Goal: Task Accomplishment & Management: Manage account settings

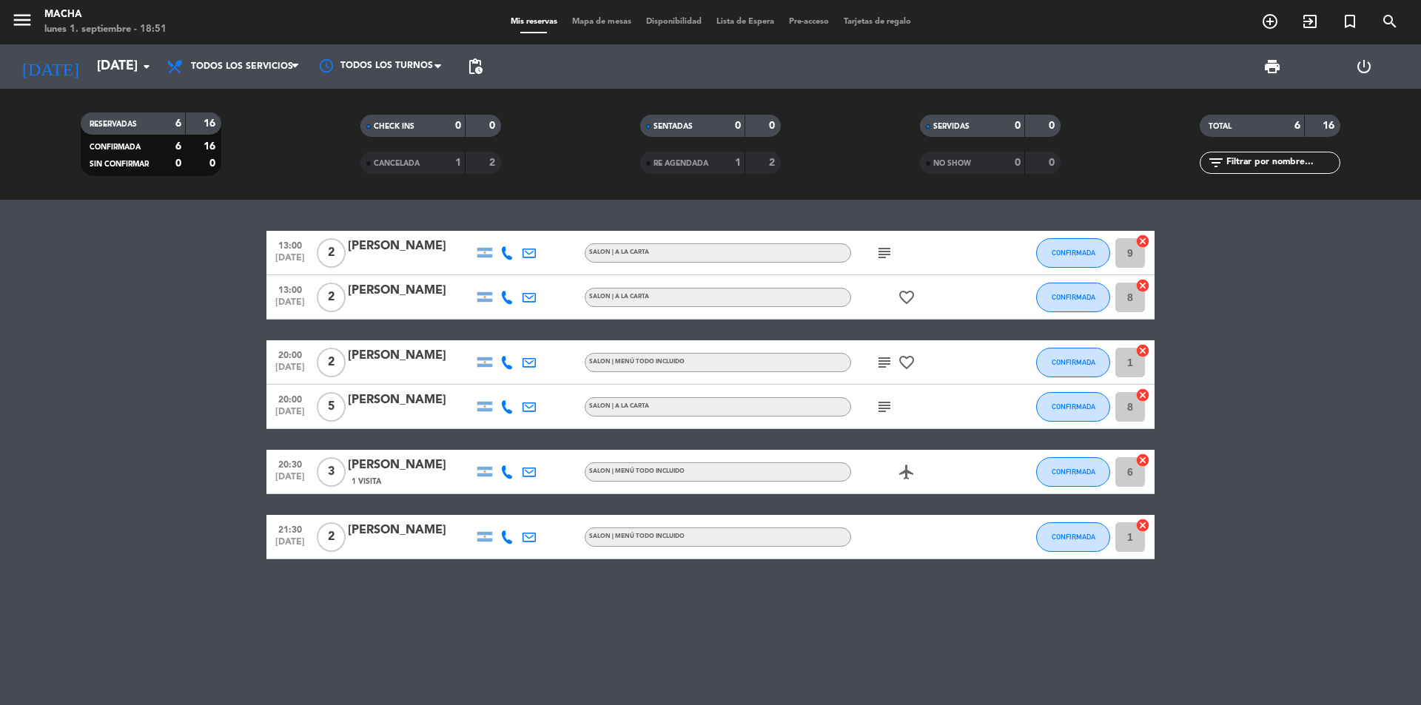
click at [236, 62] on span "Todos los servicios" at bounding box center [242, 66] width 102 height 10
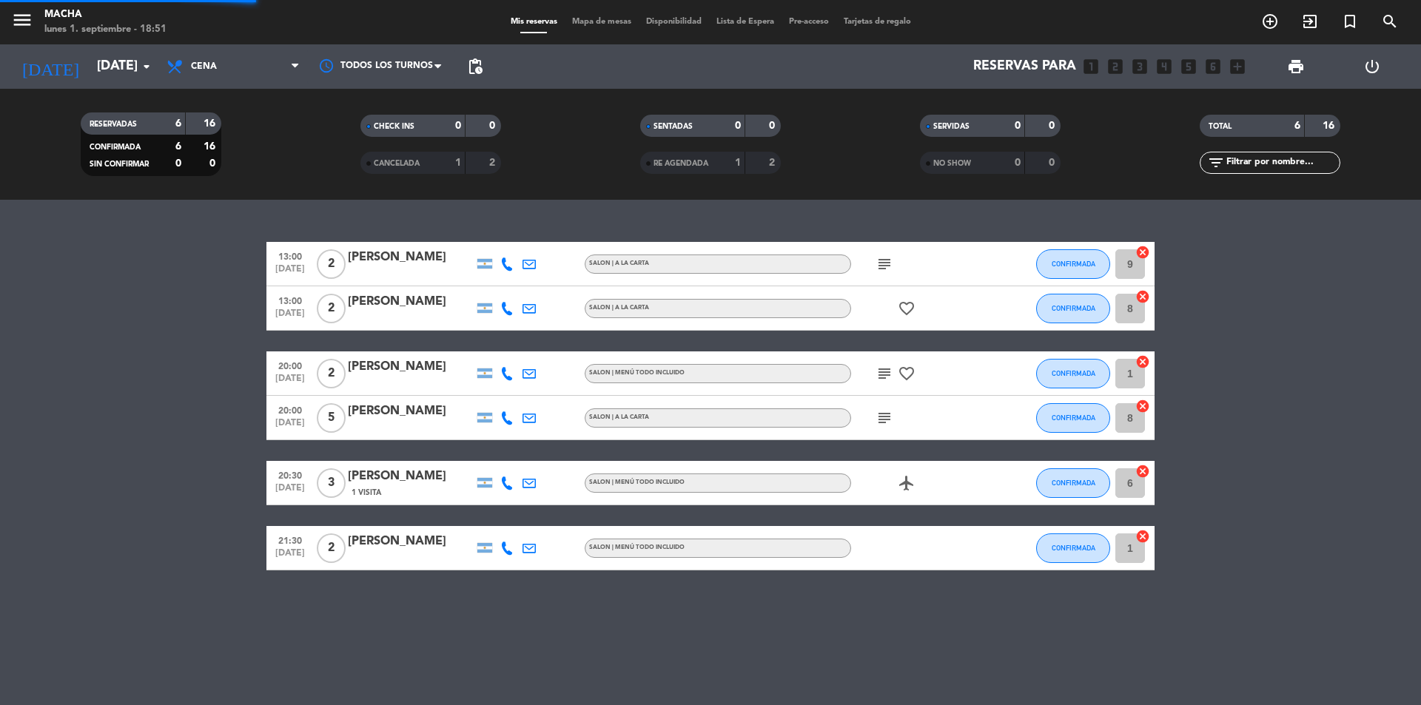
click at [231, 189] on div "menu Macha [DATE] 1. septiembre - 18:51 Mis reservas Mapa de mesas Disponibilid…" at bounding box center [710, 100] width 1421 height 200
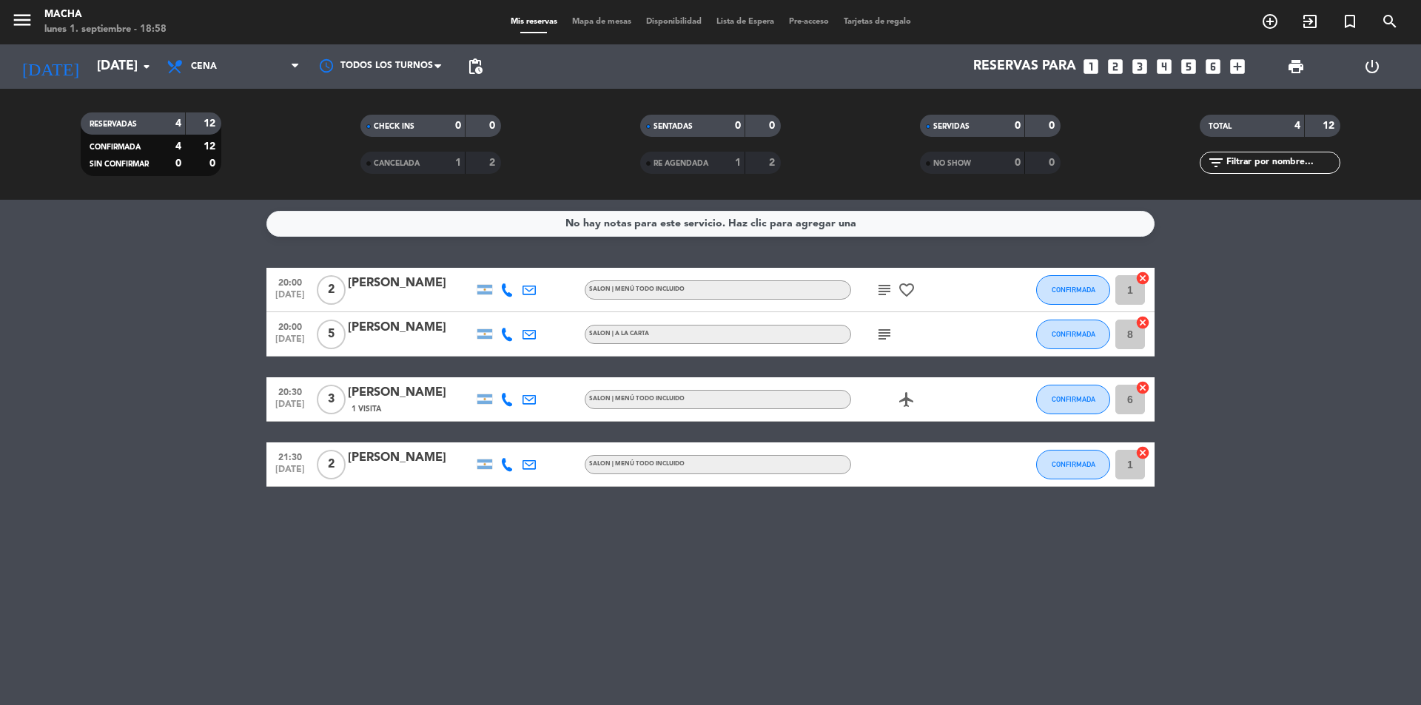
drag, startPoint x: 90, startPoint y: 347, endPoint x: 86, endPoint y: 335, distance: 12.6
click at [89, 343] on bookings-row "20:00 [DATE] 2 [PERSON_NAME] SALON | MENÚ TODO INCLUIDO subject favorite_border…" at bounding box center [710, 377] width 1421 height 219
click at [480, 61] on span "pending_actions" at bounding box center [475, 67] width 18 height 18
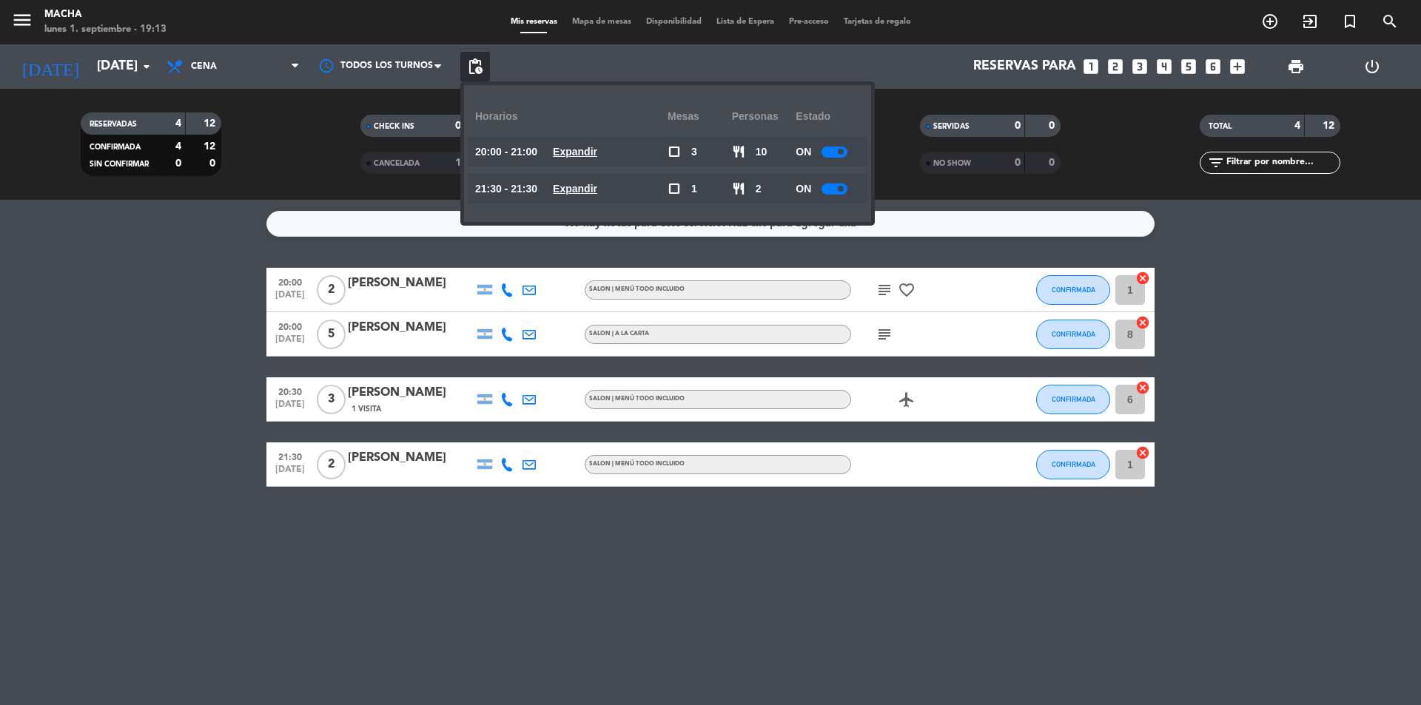
click at [834, 152] on div at bounding box center [835, 152] width 26 height 11
click at [839, 184] on div at bounding box center [835, 189] width 26 height 11
click at [839, 187] on div at bounding box center [835, 189] width 26 height 11
click at [1299, 70] on span "print" at bounding box center [1296, 67] width 18 height 18
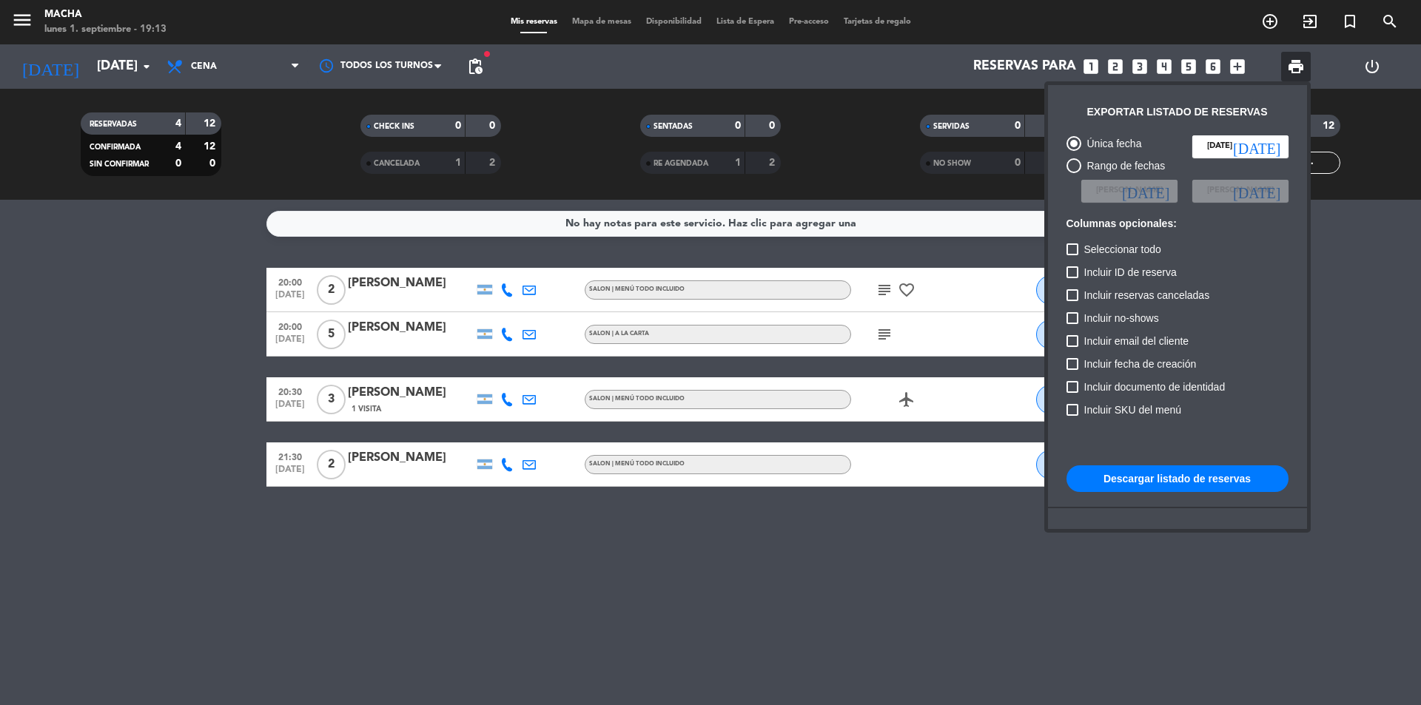
click at [1128, 482] on button "Descargar listado de reservas" at bounding box center [1178, 479] width 222 height 27
drag, startPoint x: 800, startPoint y: 600, endPoint x: 831, endPoint y: 531, distance: 75.9
click at [801, 600] on div at bounding box center [710, 352] width 1421 height 705
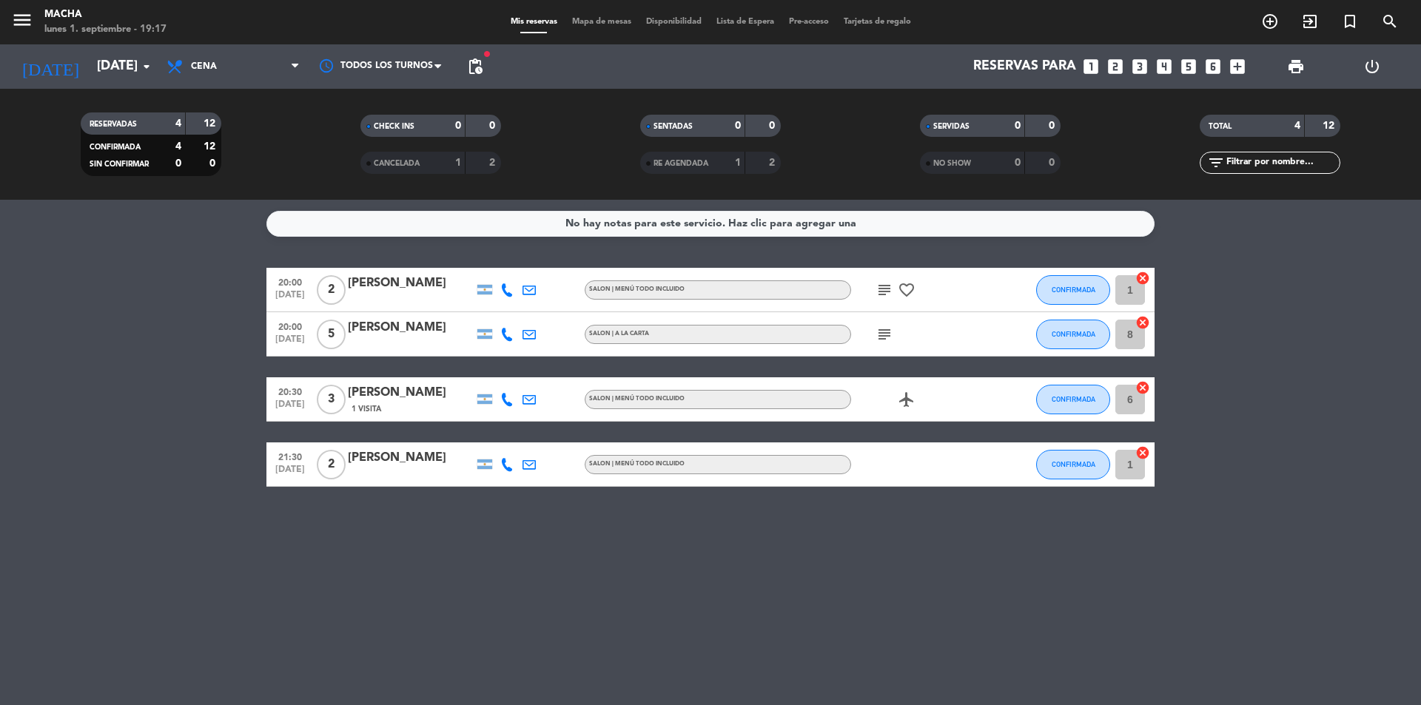
drag, startPoint x: 880, startPoint y: 324, endPoint x: 885, endPoint y: 336, distance: 12.6
click at [880, 325] on div "subject" at bounding box center [917, 334] width 133 height 44
click at [885, 338] on icon "subject" at bounding box center [885, 335] width 18 height 18
click at [883, 294] on icon "subject" at bounding box center [885, 290] width 18 height 18
click at [911, 403] on icon "airplanemode_active" at bounding box center [907, 400] width 18 height 18
